Goal: Task Accomplishment & Management: Use online tool/utility

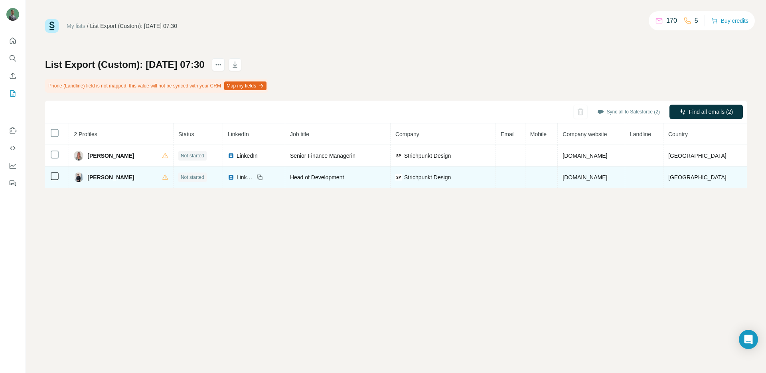
click at [53, 171] on icon at bounding box center [55, 176] width 10 height 10
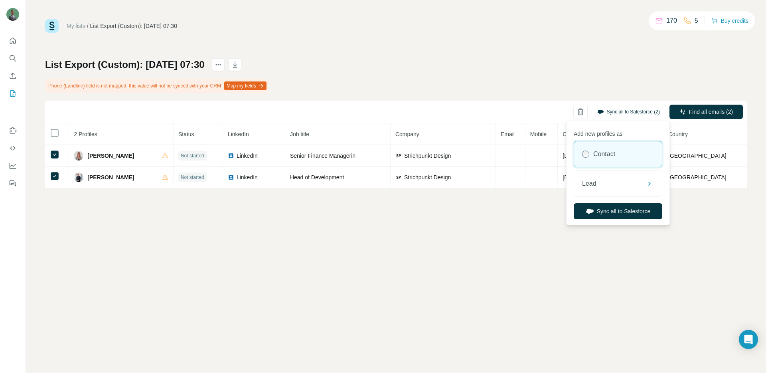
click at [631, 111] on button "Sync all to Salesforce (2)" at bounding box center [629, 112] width 74 height 12
click at [627, 179] on div "Lead" at bounding box center [618, 184] width 88 height 26
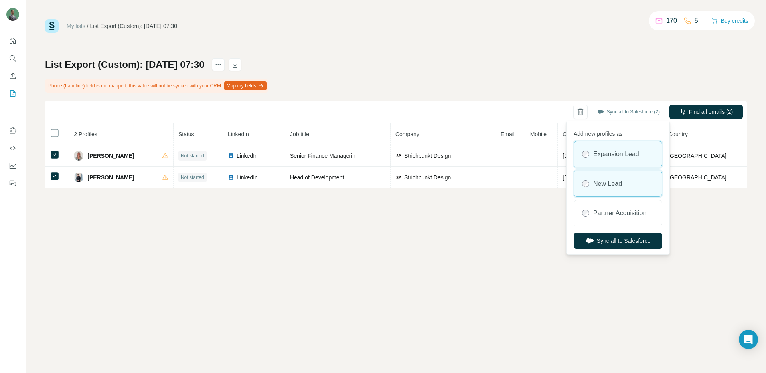
click at [627, 190] on div "New Lead" at bounding box center [618, 184] width 88 height 26
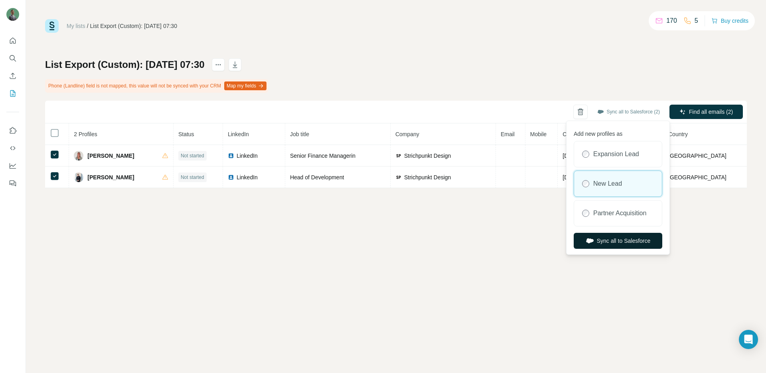
click at [634, 243] on button "Sync all to Salesforce" at bounding box center [618, 241] width 89 height 16
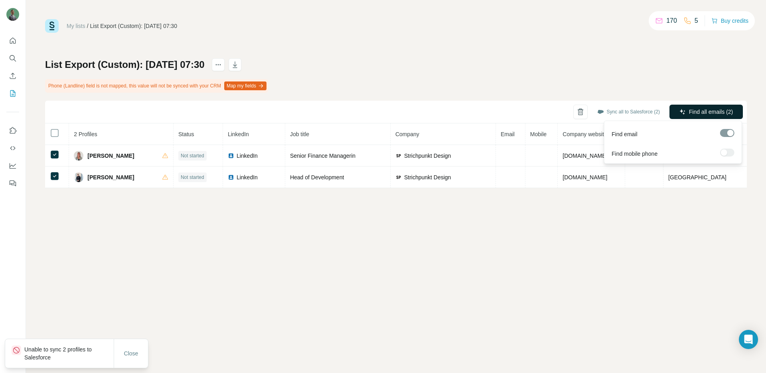
click at [684, 111] on icon "button" at bounding box center [682, 112] width 6 height 6
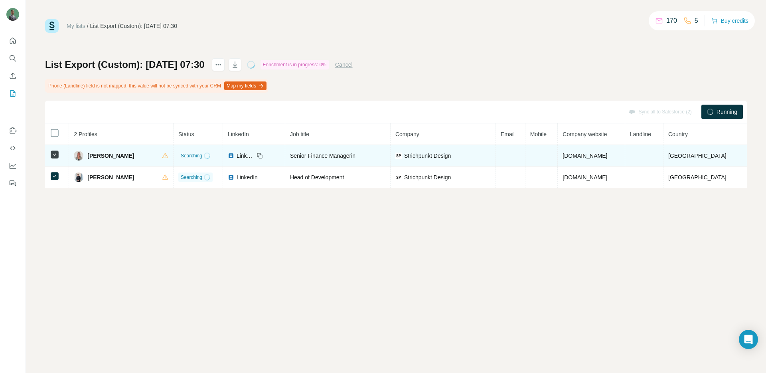
click at [523, 159] on td at bounding box center [511, 156] width 30 height 22
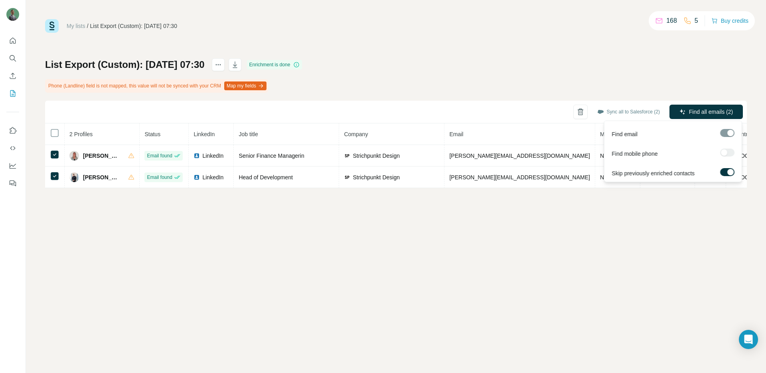
click at [698, 113] on span "Find all emails (2)" at bounding box center [711, 112] width 44 height 8
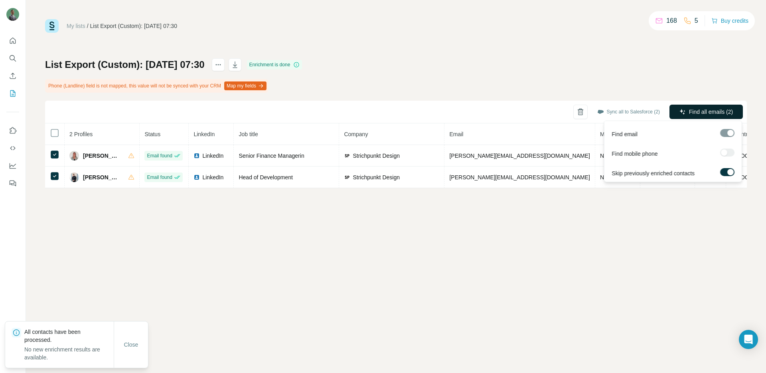
click at [693, 109] on span "Find all emails (2)" at bounding box center [711, 112] width 44 height 8
click at [699, 110] on span "Find all emails (2)" at bounding box center [711, 112] width 44 height 8
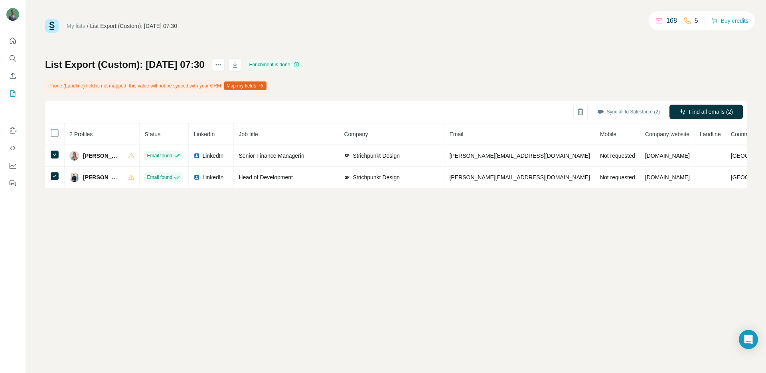
click at [258, 86] on button "Map my fields" at bounding box center [245, 85] width 42 height 9
click at [239, 67] on icon "button" at bounding box center [235, 65] width 8 height 8
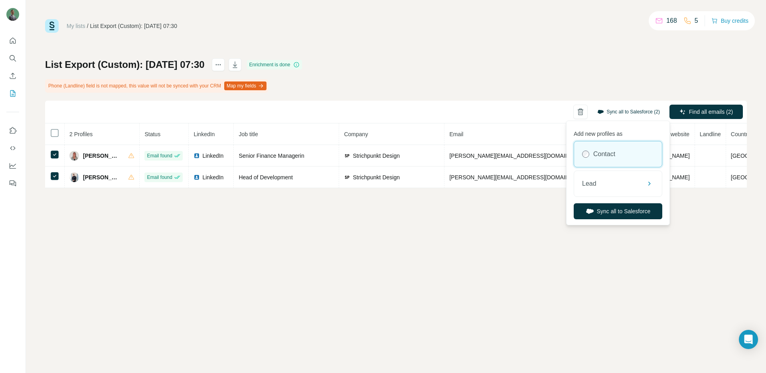
click at [626, 110] on button "Sync all to Salesforce (2)" at bounding box center [629, 112] width 74 height 12
click at [614, 184] on div "Lead" at bounding box center [618, 184] width 88 height 26
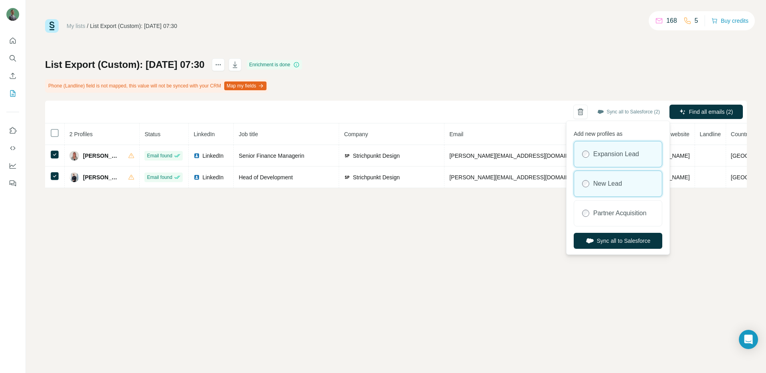
click at [614, 182] on label "New Lead" at bounding box center [607, 184] width 29 height 10
drag, startPoint x: 628, startPoint y: 237, endPoint x: 640, endPoint y: 237, distance: 11.6
click at [628, 236] on button "Sync all to Salesforce" at bounding box center [618, 241] width 89 height 16
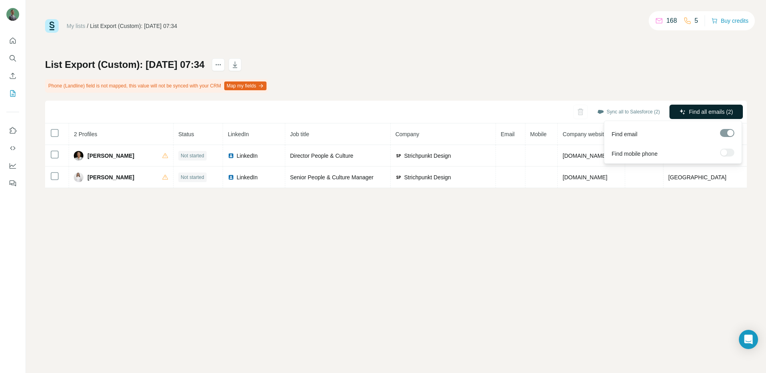
click at [711, 114] on span "Find all emails (2)" at bounding box center [711, 112] width 44 height 8
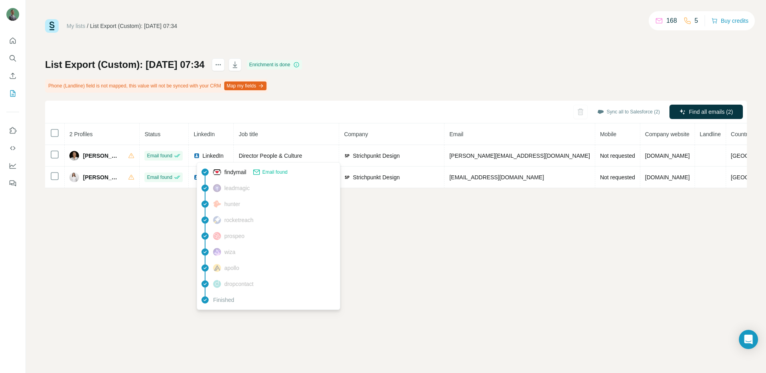
click at [152, 209] on div "My lists / List Export (Custom): 12/08/2025 07:34 168 5 Buy credits List Export…" at bounding box center [396, 186] width 740 height 373
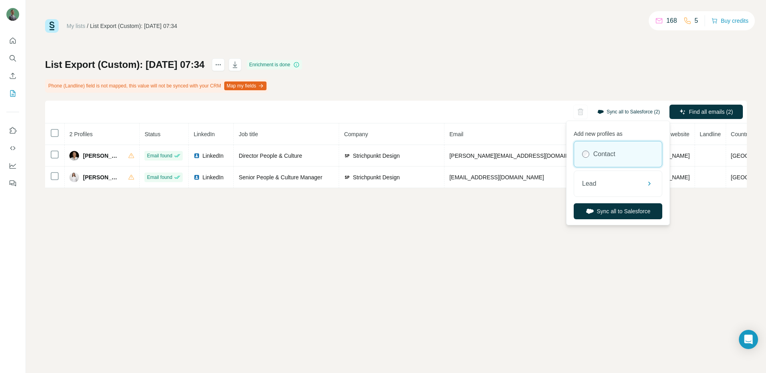
click at [604, 112] on button "Sync all to Salesforce (2)" at bounding box center [629, 112] width 74 height 12
click at [621, 187] on div "Lead" at bounding box center [618, 184] width 88 height 26
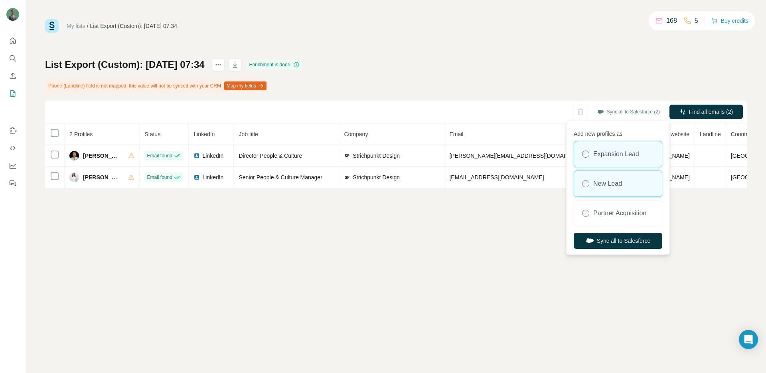
click at [620, 188] on div "New Lead" at bounding box center [618, 184] width 88 height 26
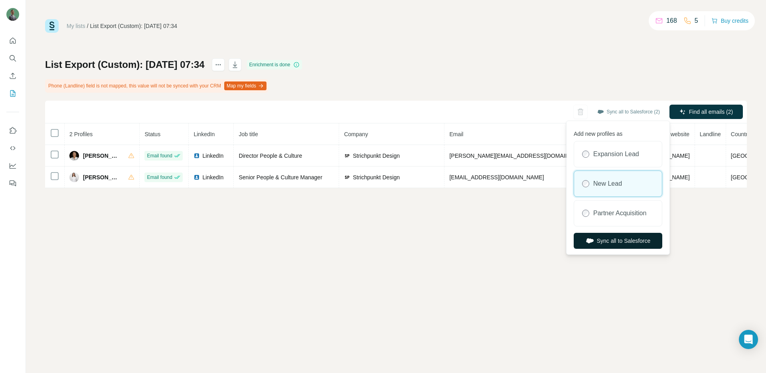
click at [629, 244] on button "Sync all to Salesforce" at bounding box center [618, 241] width 89 height 16
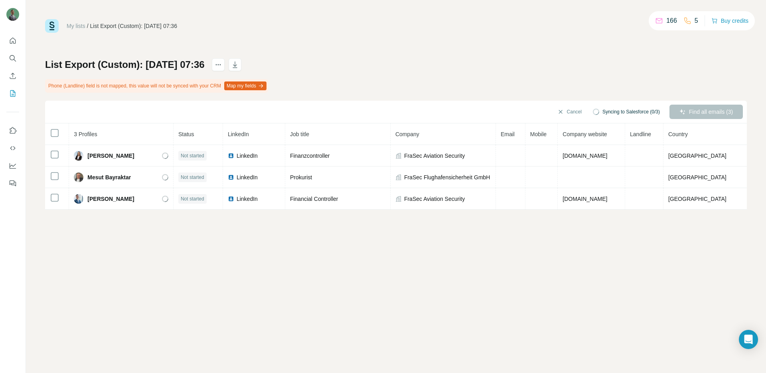
click at [687, 111] on div "Cancel Syncing to Salesforce (0/3) Find all emails (3)" at bounding box center [396, 112] width 702 height 23
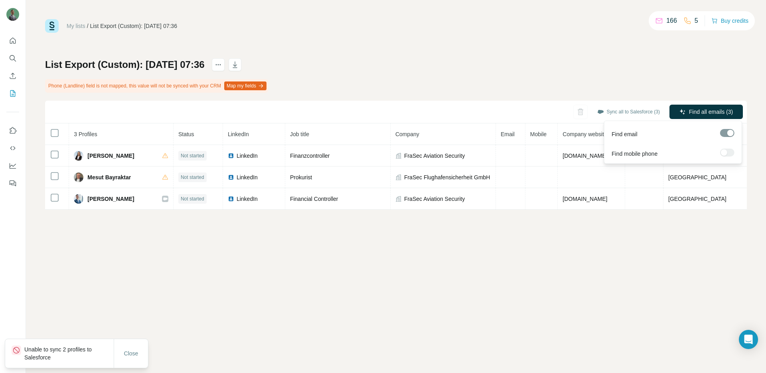
click at [694, 111] on span "Find all emails (3)" at bounding box center [711, 112] width 44 height 8
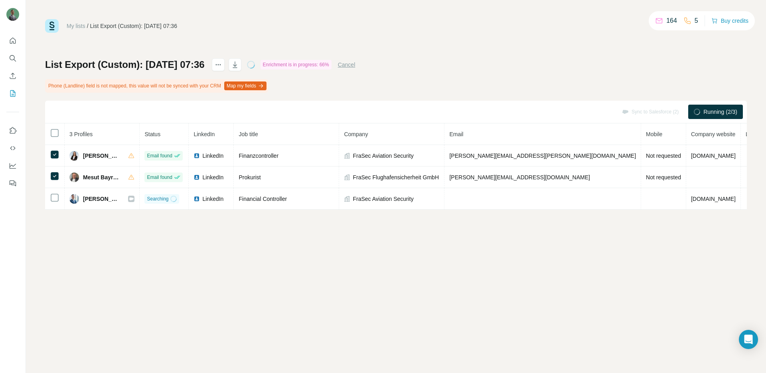
click at [706, 111] on span "Running (2/3)" at bounding box center [720, 112] width 34 height 8
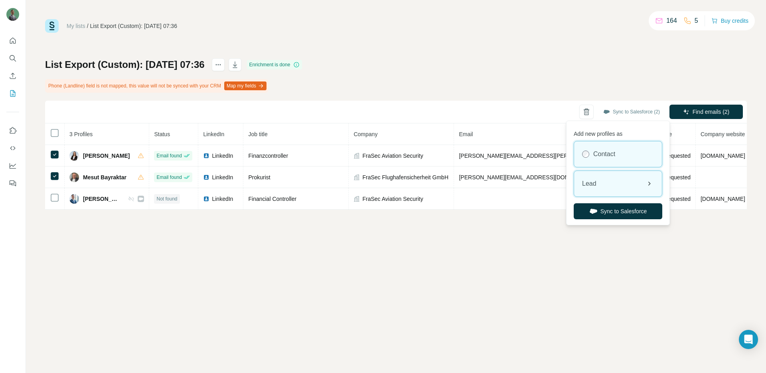
click at [613, 188] on div "Lead" at bounding box center [618, 184] width 88 height 26
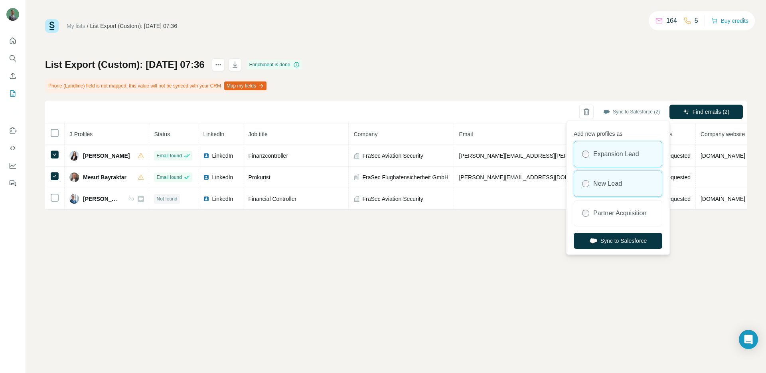
click at [618, 182] on label "New Lead" at bounding box center [607, 184] width 29 height 10
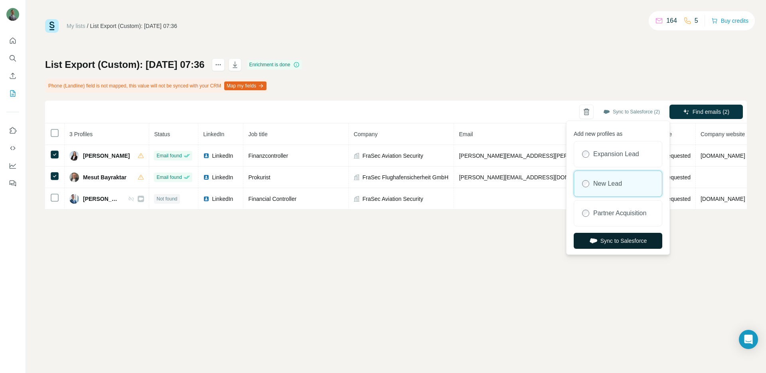
click at [624, 241] on button "Sync to Salesforce" at bounding box center [618, 241] width 89 height 16
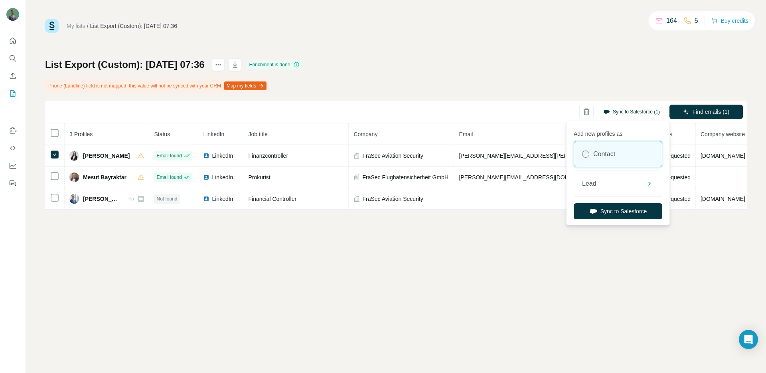
click at [624, 112] on button "Sync to Salesforce (1)" at bounding box center [632, 112] width 68 height 12
click at [619, 174] on div "Lead" at bounding box center [618, 184] width 88 height 26
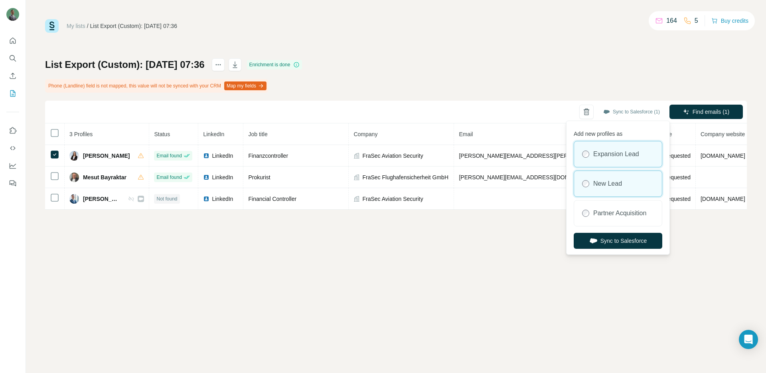
click at [616, 180] on label "New Lead" at bounding box center [607, 184] width 29 height 10
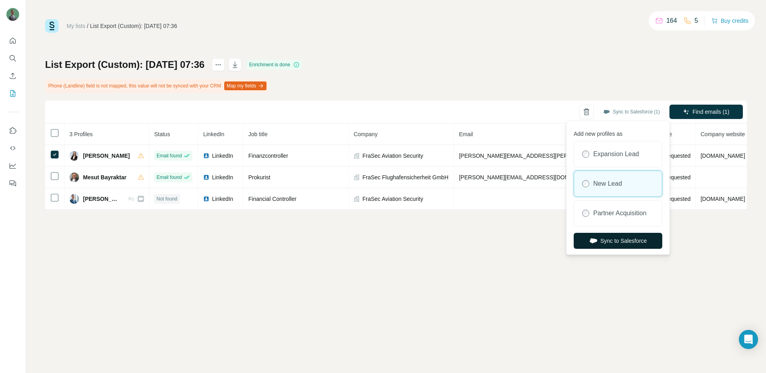
click at [627, 238] on button "Sync to Salesforce" at bounding box center [618, 241] width 89 height 16
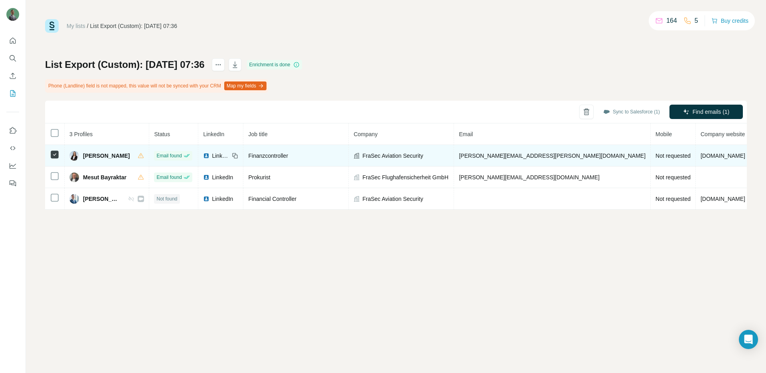
drag, startPoint x: 126, startPoint y: 157, endPoint x: 106, endPoint y: 156, distance: 20.0
click at [80, 156] on div "Christina Hiller" at bounding box center [106, 156] width 75 height 10
copy div "Christina Hiller"
drag, startPoint x: 566, startPoint y: 154, endPoint x: 473, endPoint y: 154, distance: 93.8
click at [473, 154] on td "christina.hiller@frasec-aviation.com" at bounding box center [552, 156] width 197 height 22
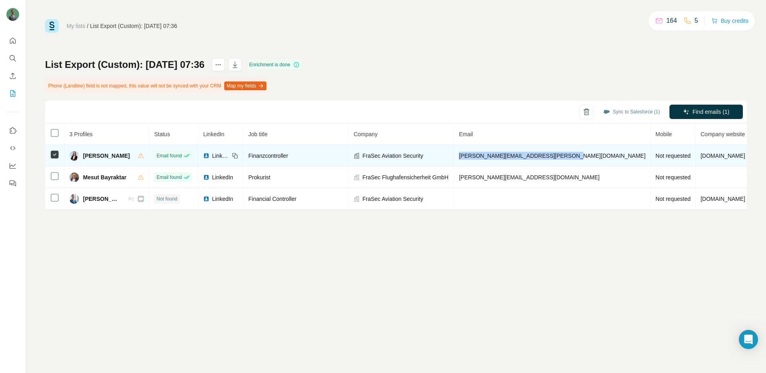
copy span "christina.hiller@frasec-aviation.com"
drag, startPoint x: 438, startPoint y: 153, endPoint x: 367, endPoint y: 152, distance: 71.0
click at [367, 152] on td "FraSec Aviation Security" at bounding box center [401, 156] width 105 height 22
drag, startPoint x: 452, startPoint y: 154, endPoint x: 385, endPoint y: 152, distance: 66.7
click at [371, 153] on div "FraSec Aviation Security" at bounding box center [400, 156] width 95 height 8
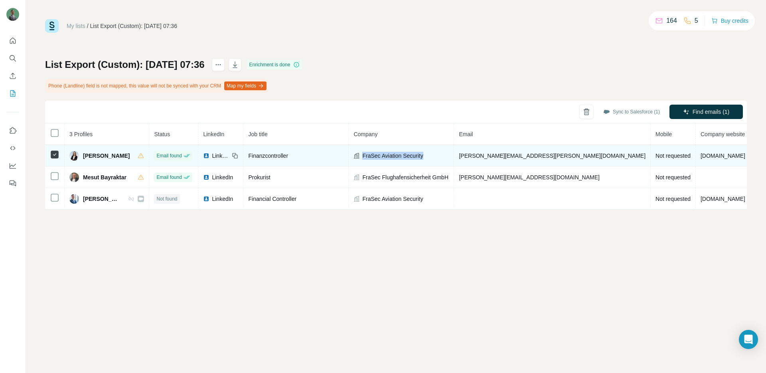
copy span "FraSec Aviation Security"
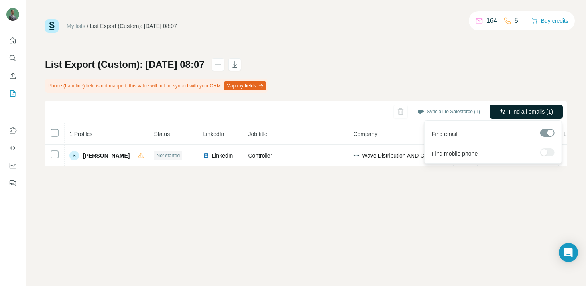
click at [518, 112] on span "Find all emails (1)" at bounding box center [531, 112] width 44 height 8
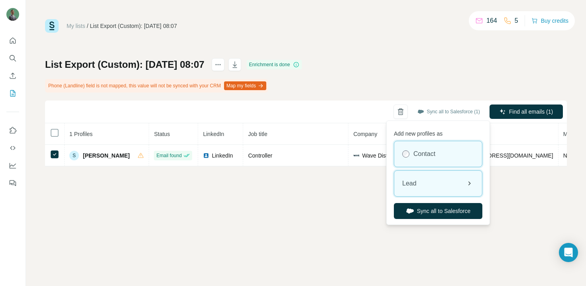
click at [431, 184] on div "Lead" at bounding box center [439, 184] width 88 height 26
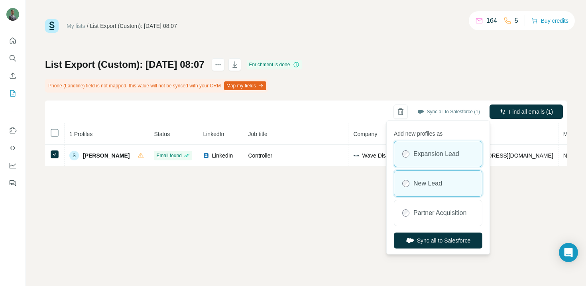
click at [421, 186] on label "New Lead" at bounding box center [428, 184] width 29 height 10
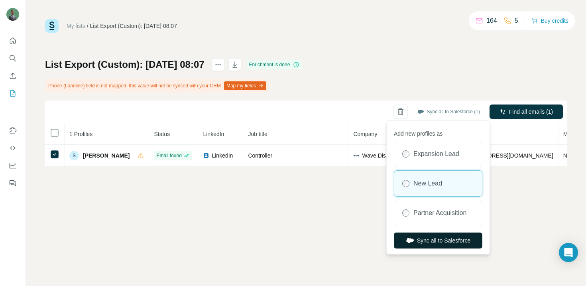
click at [433, 239] on button "Sync all to Salesforce" at bounding box center [438, 241] width 89 height 16
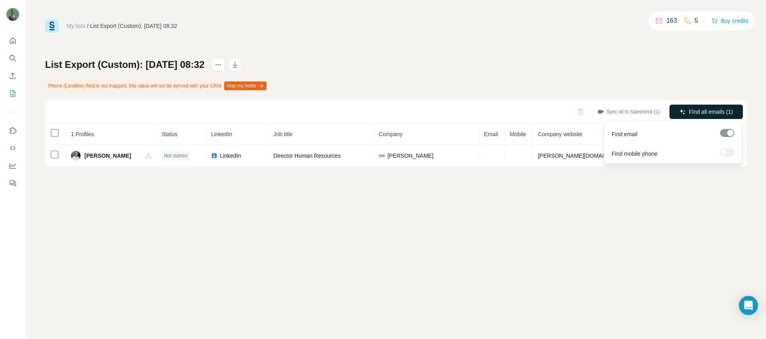
click at [728, 108] on span "Find all emails (1)" at bounding box center [711, 112] width 44 height 8
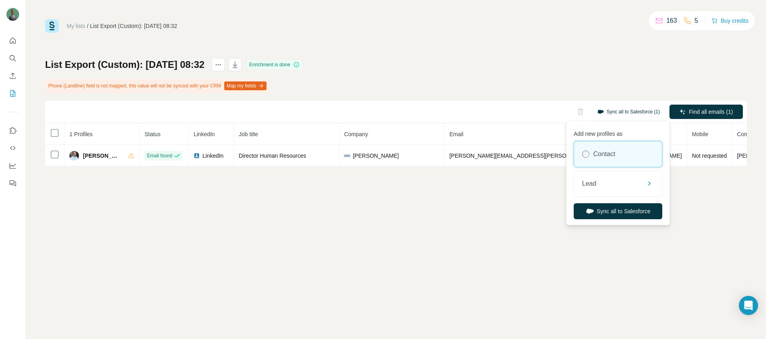
click at [617, 114] on button "Sync all to Salesforce (1)" at bounding box center [629, 112] width 74 height 12
click at [605, 178] on div "Lead" at bounding box center [618, 184] width 88 height 26
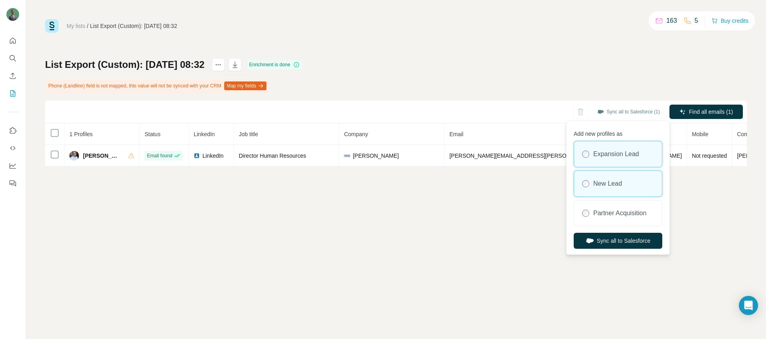
click at [605, 181] on label "New Lead" at bounding box center [607, 184] width 29 height 10
click at [612, 237] on button "Sync all to Salesforce" at bounding box center [618, 241] width 89 height 16
